Goal: Task Accomplishment & Management: Use online tool/utility

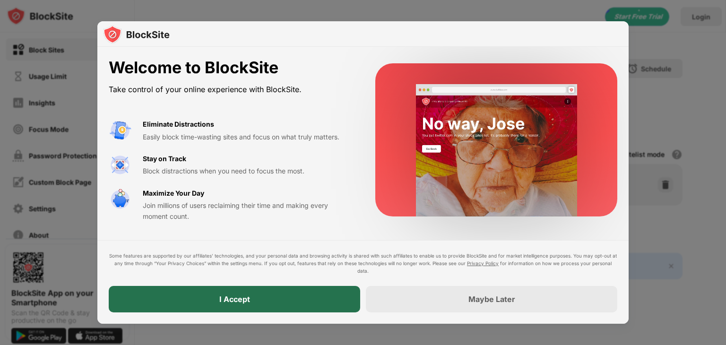
click at [273, 303] on div "I Accept" at bounding box center [235, 299] width 252 height 26
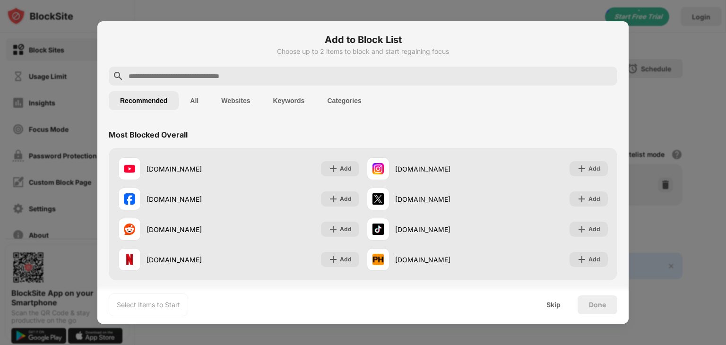
click at [258, 70] on div at bounding box center [363, 76] width 509 height 19
click at [221, 73] on input "text" at bounding box center [371, 75] width 486 height 11
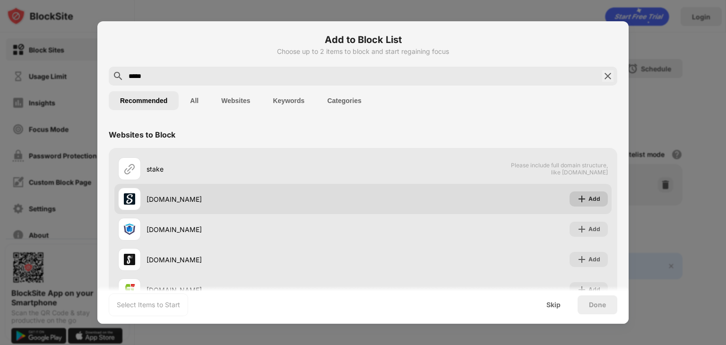
type input "*****"
click at [598, 203] on div "Add" at bounding box center [589, 199] width 38 height 15
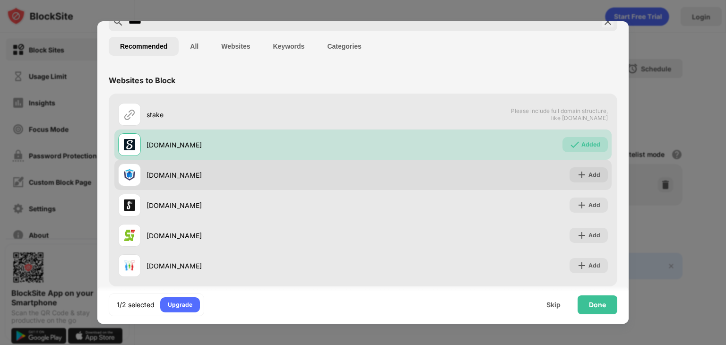
scroll to position [64, 0]
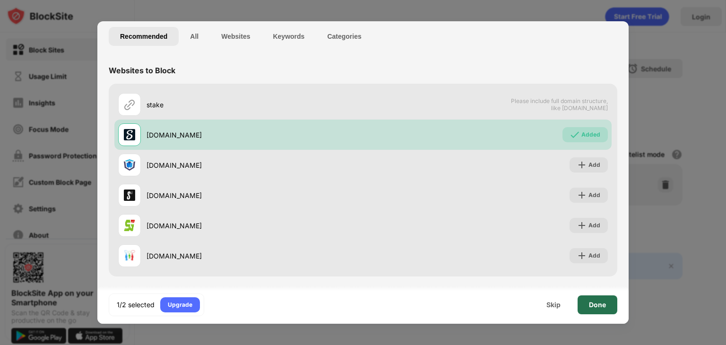
click at [600, 313] on div "Done" at bounding box center [598, 305] width 40 height 19
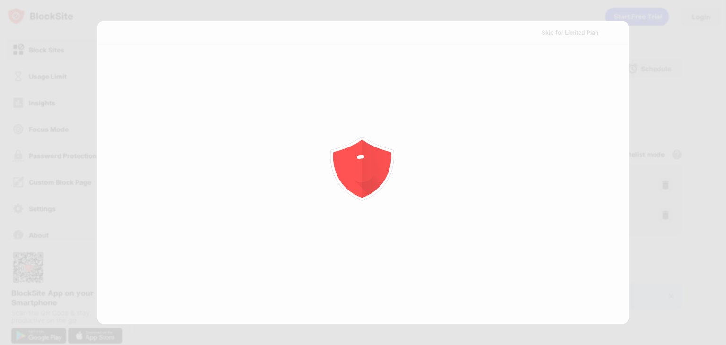
scroll to position [0, 0]
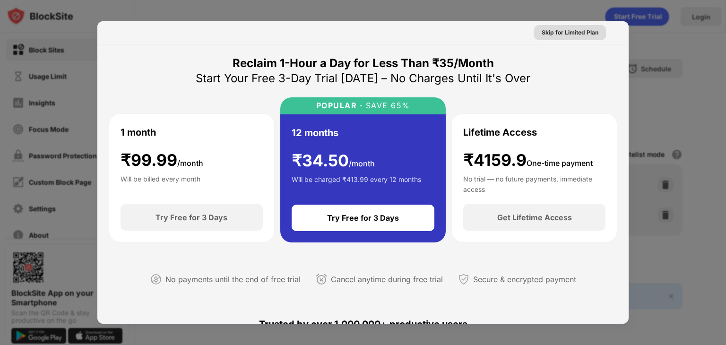
click at [579, 34] on div "Skip for Limited Plan" at bounding box center [570, 32] width 57 height 9
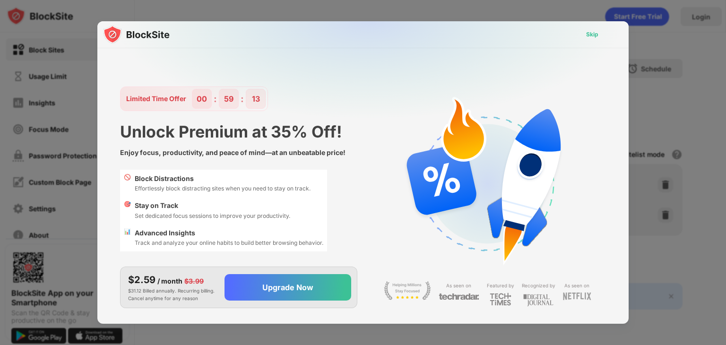
click at [596, 30] on div "Skip" at bounding box center [592, 34] width 12 height 9
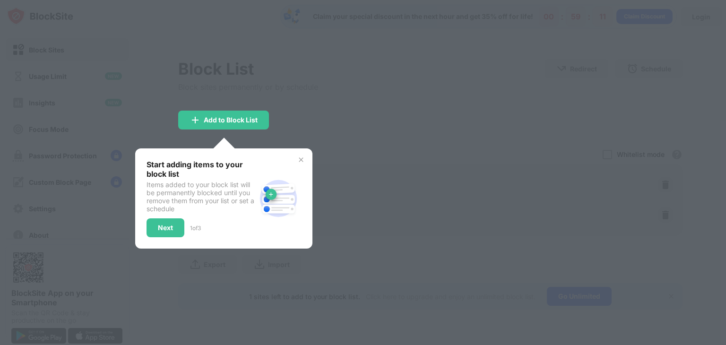
click at [172, 238] on div "Start adding items to your block list Items added to your block list will be pe…" at bounding box center [223, 199] width 177 height 100
click at [177, 225] on div "Next" at bounding box center [166, 228] width 38 height 19
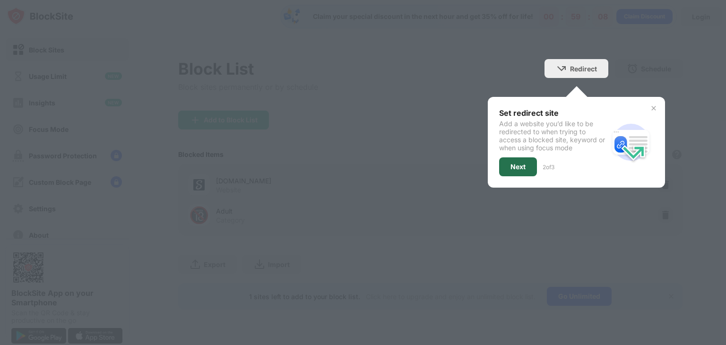
click at [518, 166] on div "Next" at bounding box center [518, 167] width 15 height 8
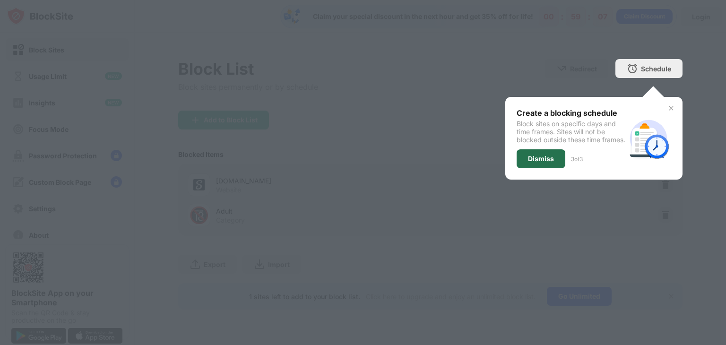
click at [532, 158] on div "Dismiss" at bounding box center [541, 158] width 49 height 19
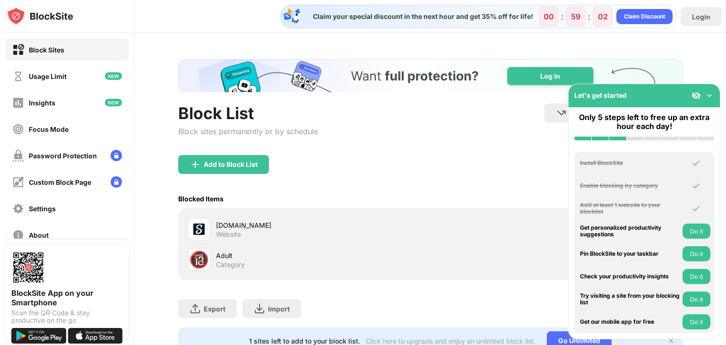
click at [710, 96] on img at bounding box center [709, 95] width 9 height 9
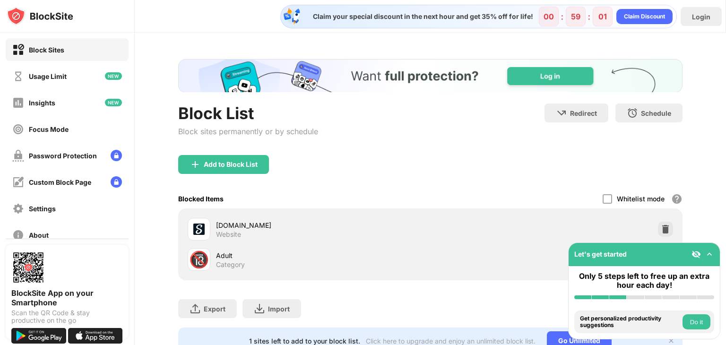
scroll to position [42, 0]
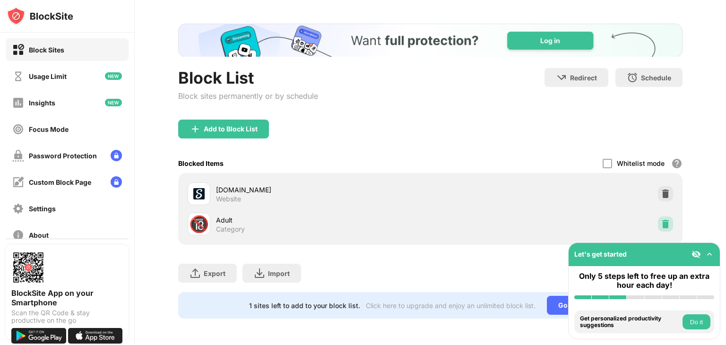
click at [661, 219] on img at bounding box center [665, 223] width 9 height 9
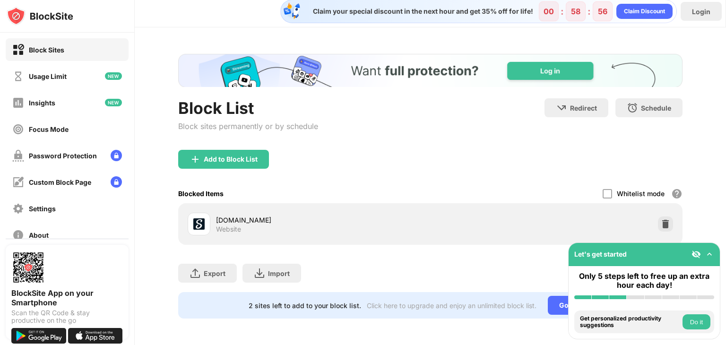
scroll to position [0, 0]
